Goal: Task Accomplishment & Management: Complete application form

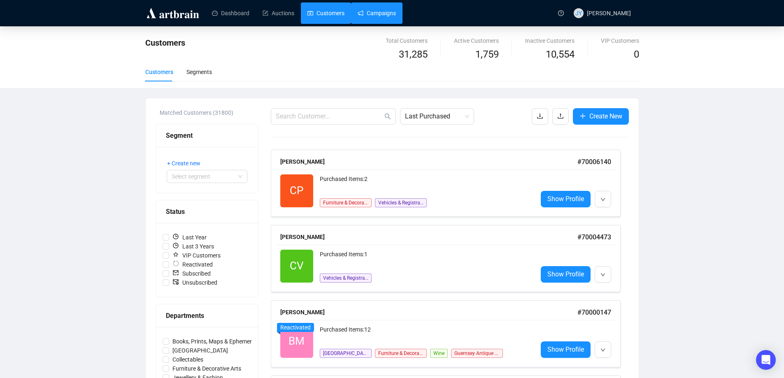
click at [380, 13] on link "Campaigns" at bounding box center [377, 12] width 38 height 21
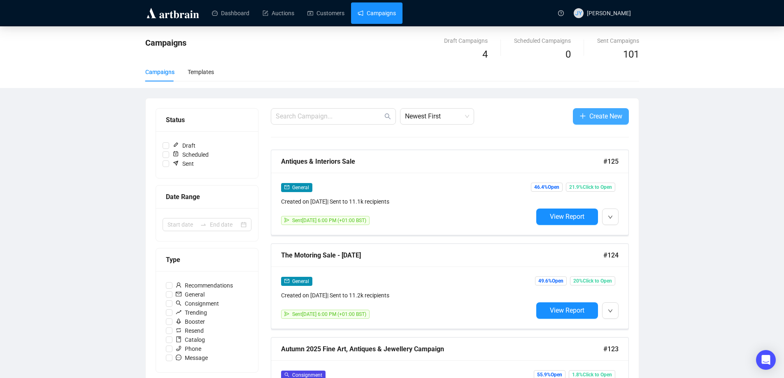
click at [606, 110] on button "Create New" at bounding box center [601, 116] width 56 height 16
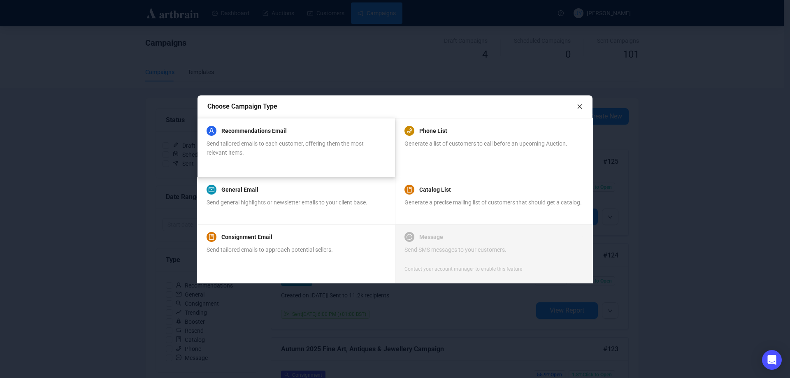
click at [279, 138] on div "Recommendations Email Send tailored emails to each customer, offering them the …" at bounding box center [296, 141] width 179 height 31
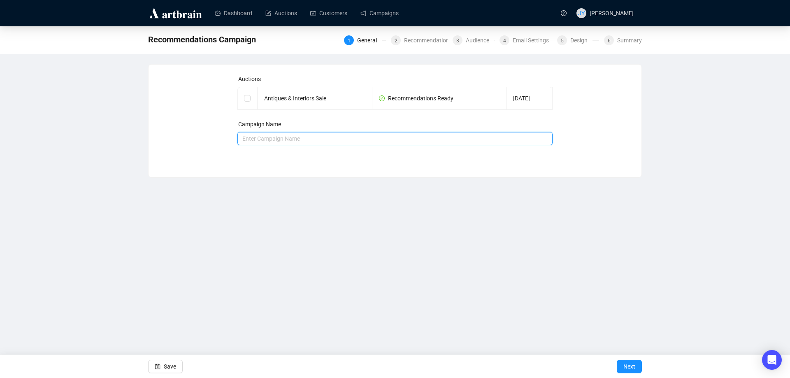
click at [279, 138] on input "text" at bounding box center [395, 138] width 316 height 13
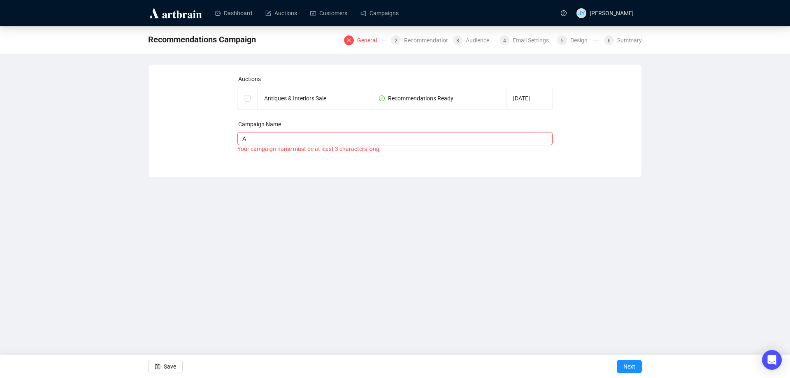
type input "Antiques & Interiors Sale"
click at [635, 366] on span "Next" at bounding box center [629, 366] width 12 height 23
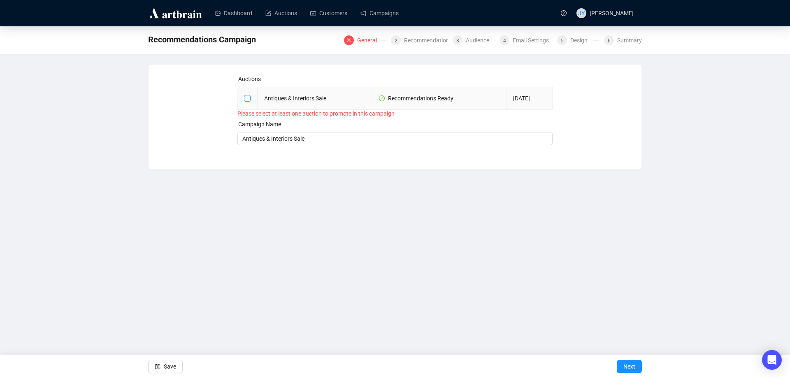
click at [248, 95] on input "checkbox" at bounding box center [247, 98] width 6 height 6
checkbox input "true"
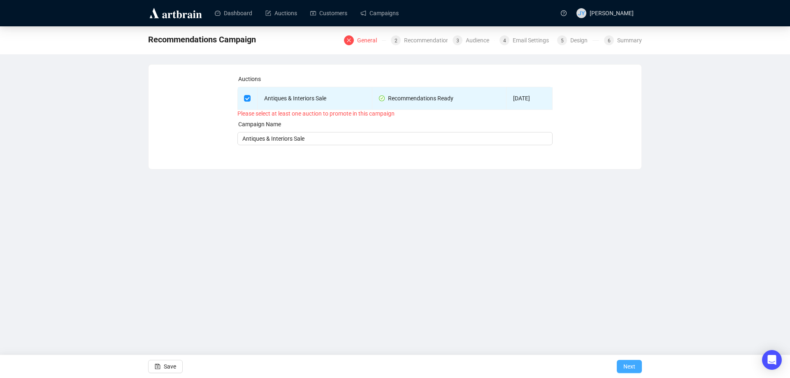
click at [628, 362] on span "Next" at bounding box center [629, 366] width 12 height 23
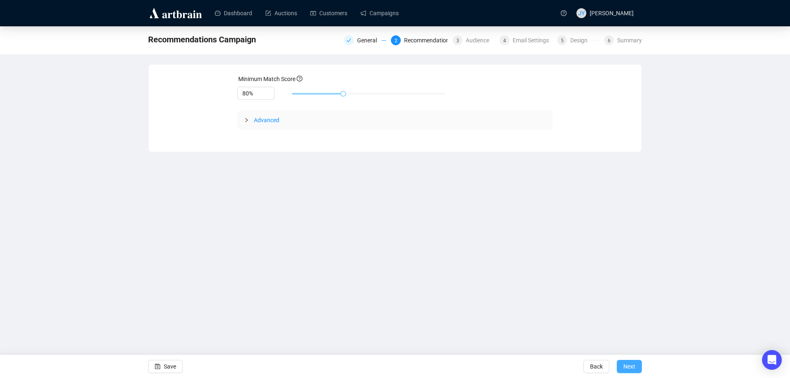
click at [633, 361] on span "Next" at bounding box center [629, 366] width 12 height 23
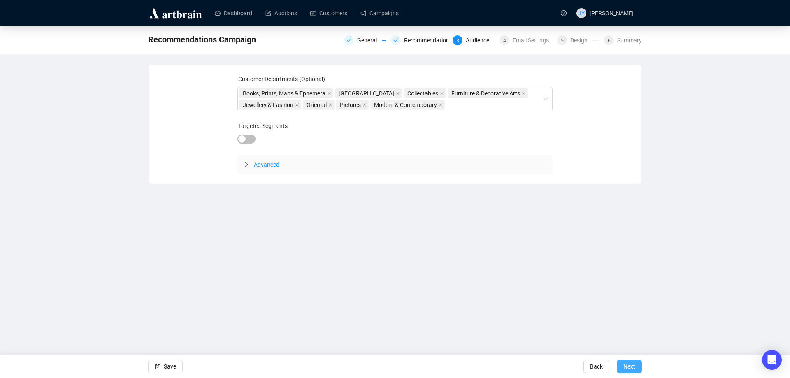
click at [635, 367] on button "Next" at bounding box center [629, 366] width 25 height 13
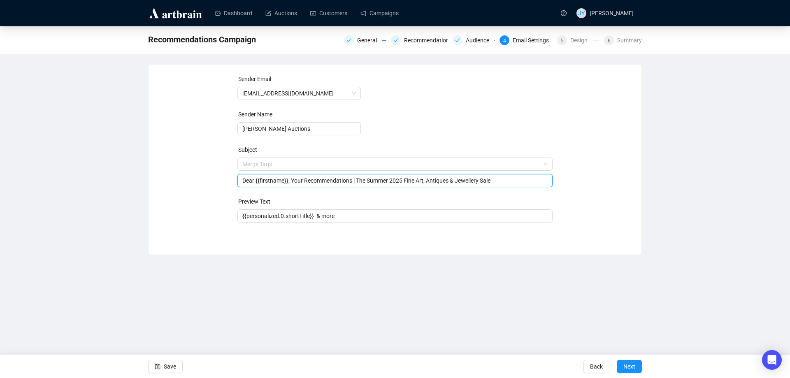
click at [356, 163] on span "Merge Tags Dear {{firstname}}, Your Recommendations | The Summer 2025 Fine Art,…" at bounding box center [395, 172] width 316 height 23
type input "Dear {{firstname}}, Your Recommendations | Antiques & Interiors Sale"
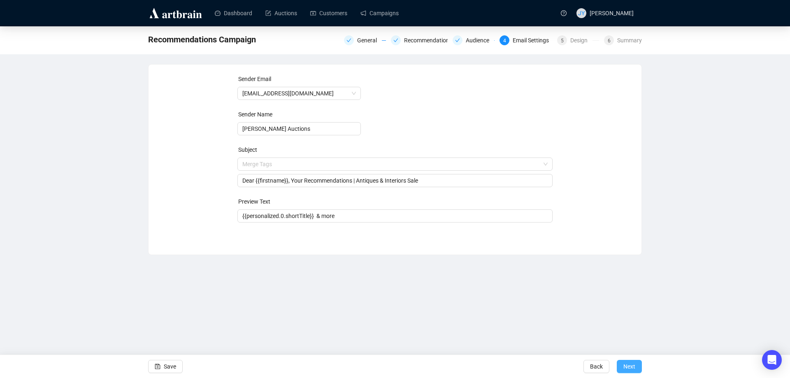
click at [634, 369] on span "Next" at bounding box center [629, 366] width 12 height 23
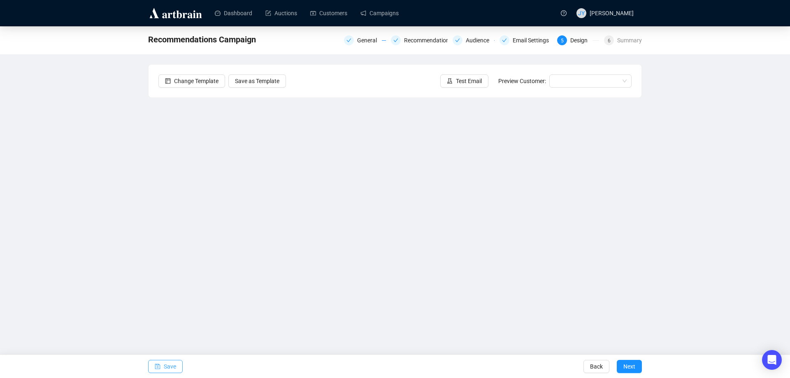
click at [169, 365] on span "Save" at bounding box center [170, 366] width 12 height 23
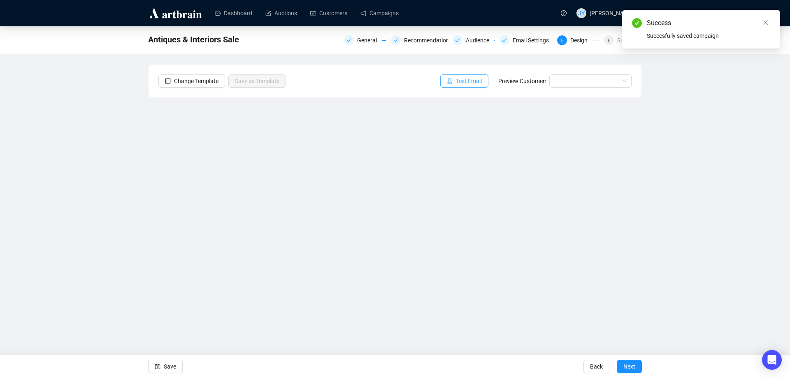
click at [461, 76] on button "Test Email" at bounding box center [464, 80] width 48 height 13
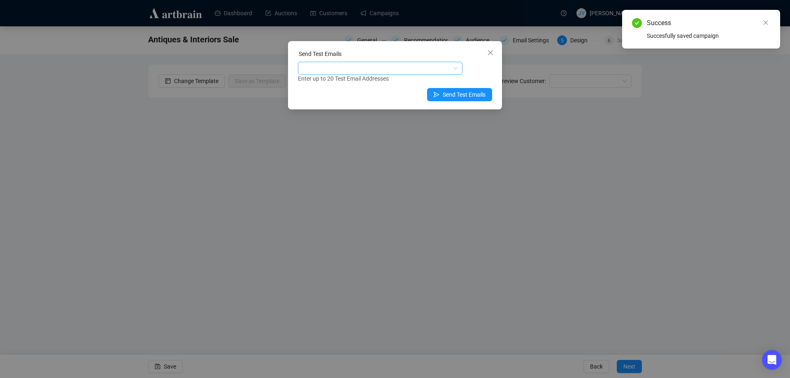
click at [414, 69] on div at bounding box center [376, 69] width 153 height 12
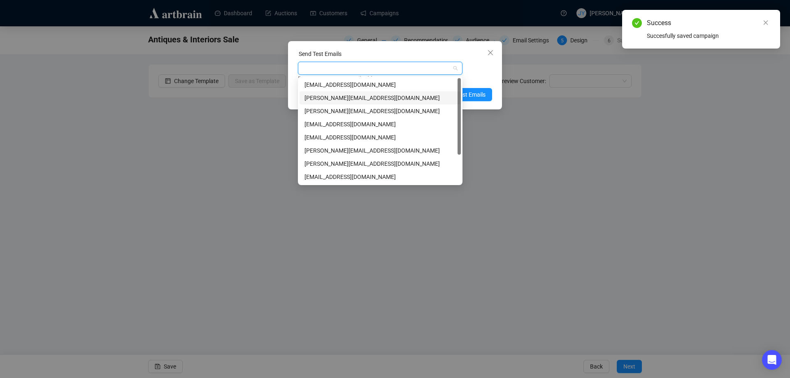
click at [372, 99] on div "[PERSON_NAME][EMAIL_ADDRESS][DOMAIN_NAME]" at bounding box center [380, 97] width 151 height 9
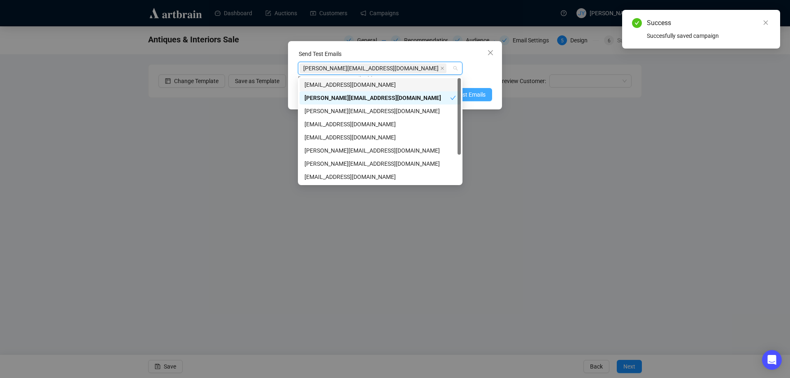
click at [474, 92] on span "Send Test Emails" at bounding box center [464, 94] width 43 height 9
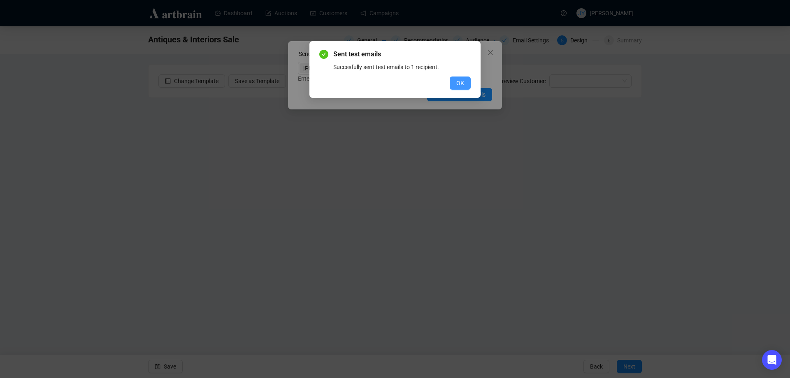
click at [467, 84] on button "OK" at bounding box center [460, 83] width 21 height 13
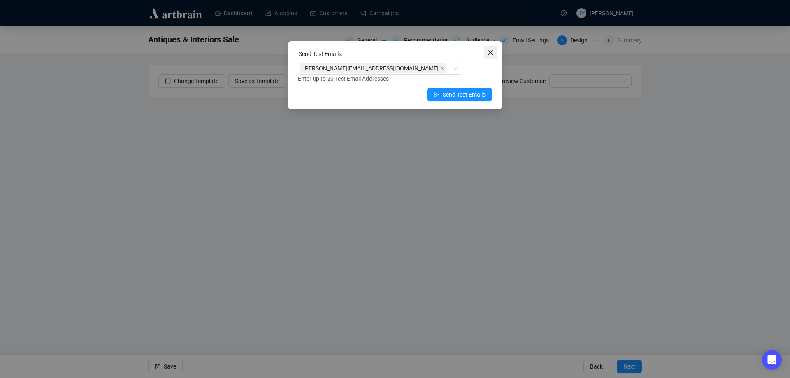
click at [488, 49] on button "Close" at bounding box center [490, 52] width 13 height 13
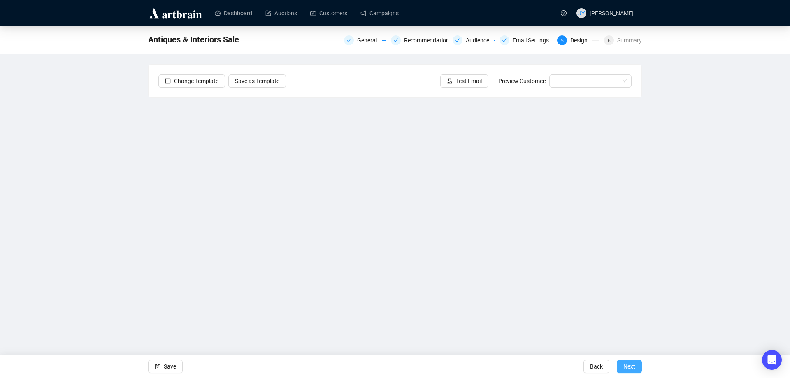
click at [623, 363] on span "Next" at bounding box center [629, 366] width 12 height 23
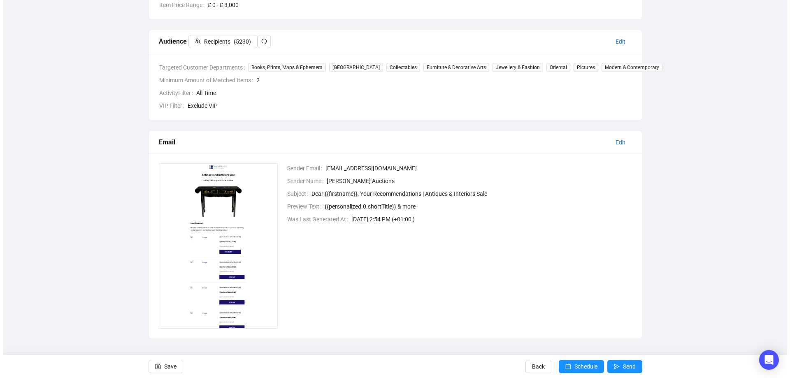
scroll to position [187, 0]
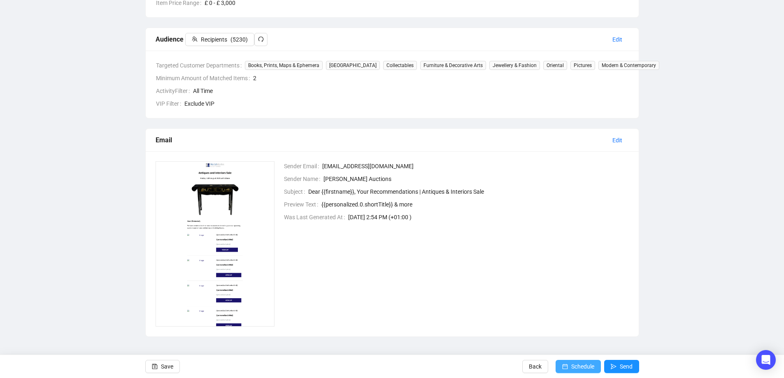
click at [588, 365] on span "Schedule" at bounding box center [582, 366] width 23 height 23
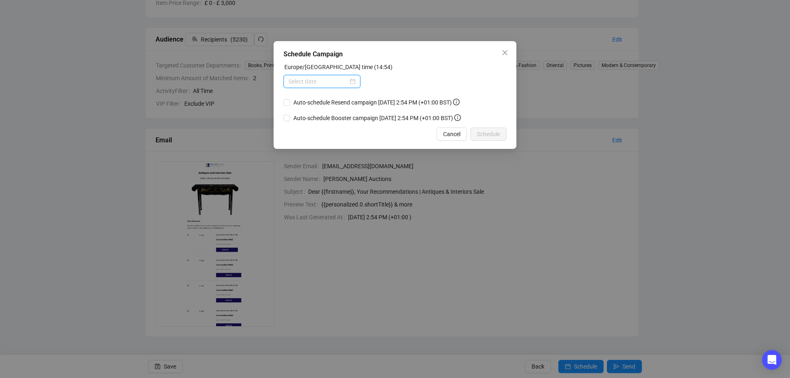
click at [342, 81] on input at bounding box center [318, 81] width 60 height 9
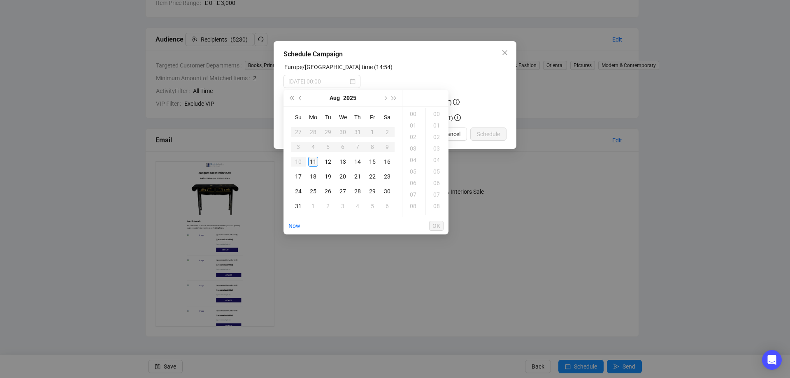
click at [318, 161] on div "11" at bounding box center [313, 162] width 10 height 10
click at [412, 146] on div "18" at bounding box center [414, 149] width 20 height 12
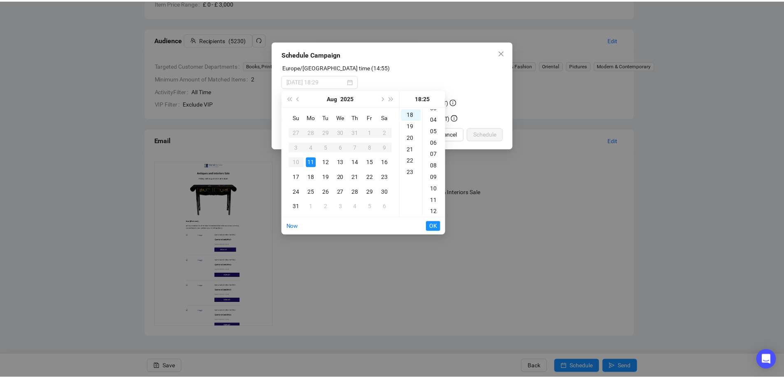
scroll to position [0, 0]
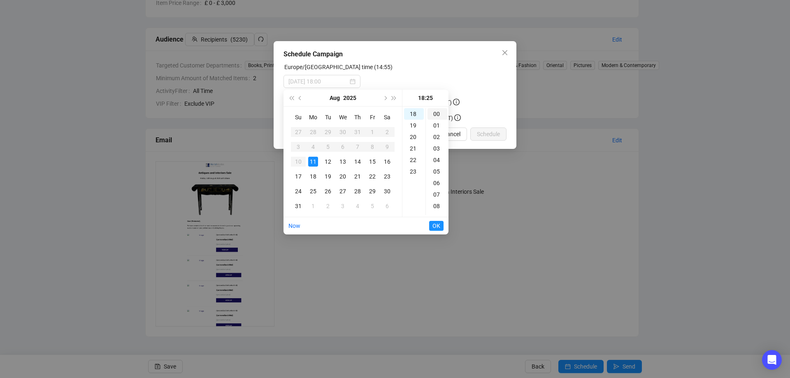
click at [437, 117] on div "00" at bounding box center [438, 114] width 20 height 12
type input "[DATE] 18:00"
click at [436, 224] on span "OK" at bounding box center [437, 226] width 8 height 16
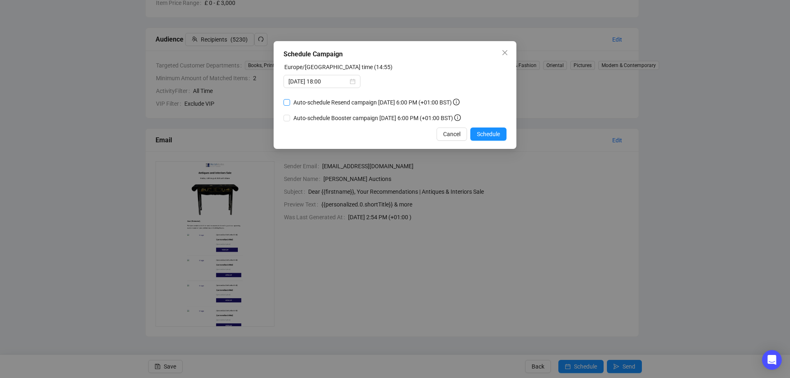
click at [288, 101] on input "Auto-schedule Resend campaign [DATE] 6:00 PM (+01:00 BST)" at bounding box center [287, 102] width 7 height 7
checkbox input "true"
click at [492, 135] on span "Schedule" at bounding box center [488, 134] width 23 height 9
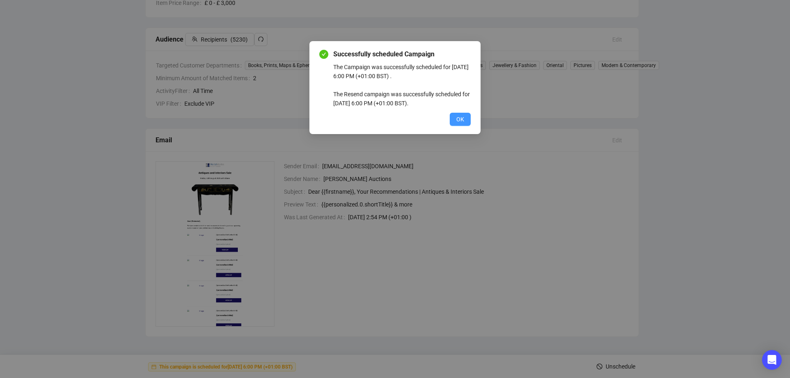
click at [453, 117] on button "OK" at bounding box center [460, 119] width 21 height 13
